Goal: Task Accomplishment & Management: Manage account settings

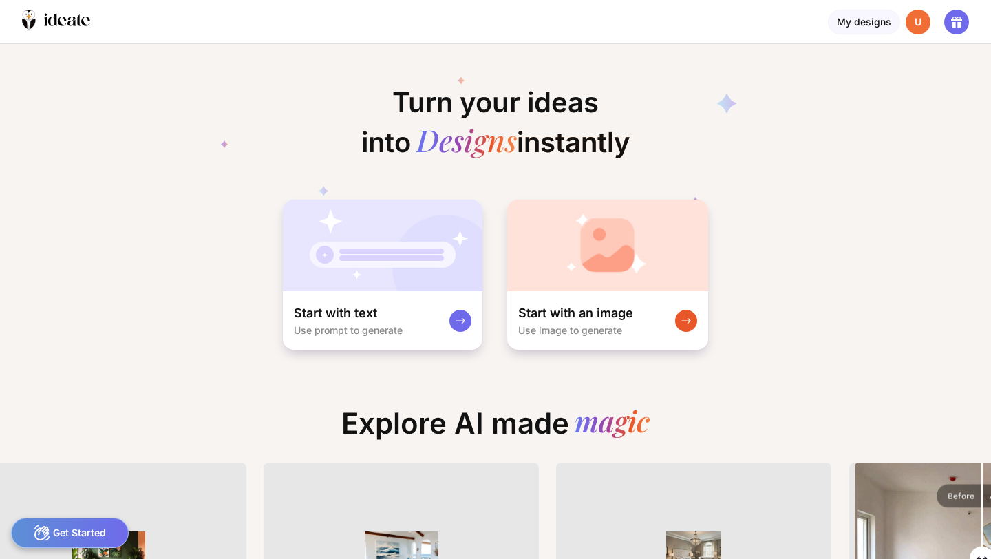
click at [919, 25] on div "U" at bounding box center [918, 22] width 25 height 25
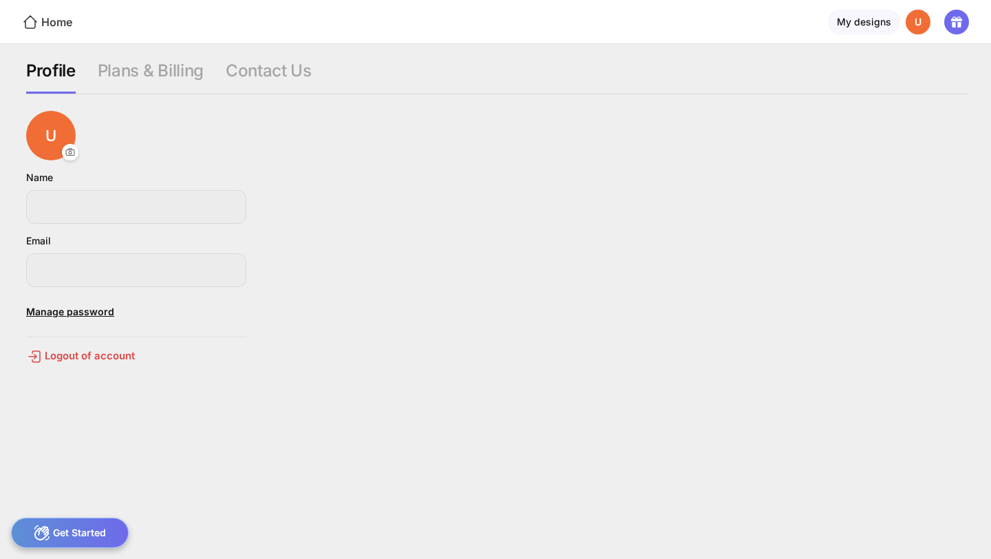
click at [48, 17] on div "Home" at bounding box center [47, 22] width 50 height 17
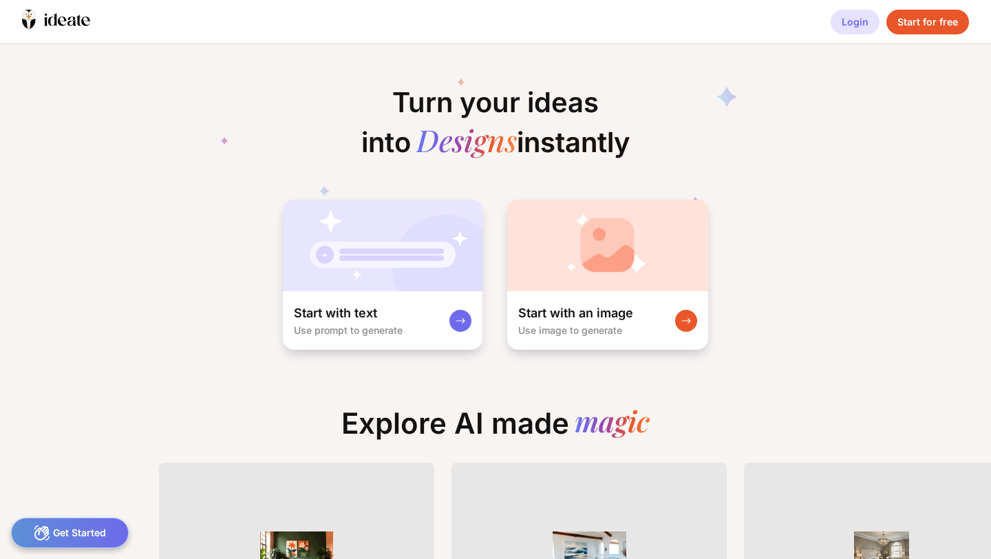
click at [850, 19] on div "Login" at bounding box center [855, 22] width 49 height 25
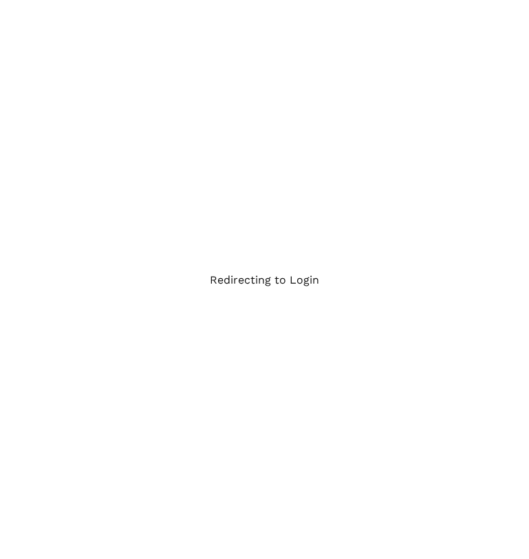
click at [452, 234] on div "Redirecting to Login" at bounding box center [264, 279] width 529 height 559
